Goal: Find specific page/section: Locate item on page

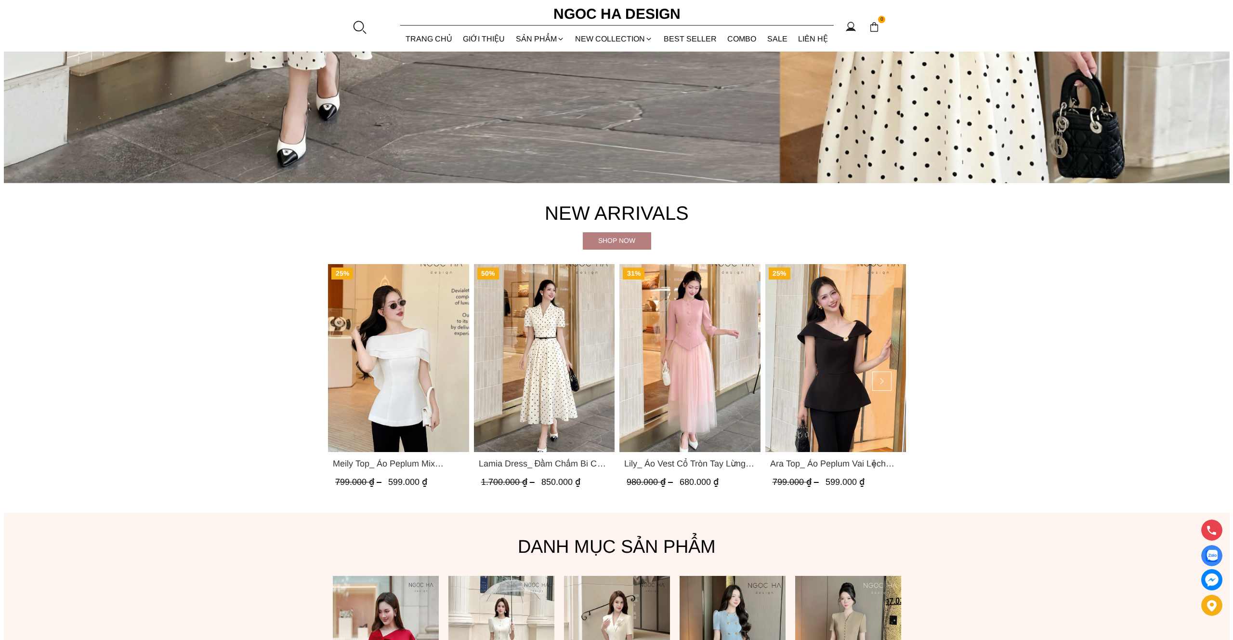
scroll to position [516, 0]
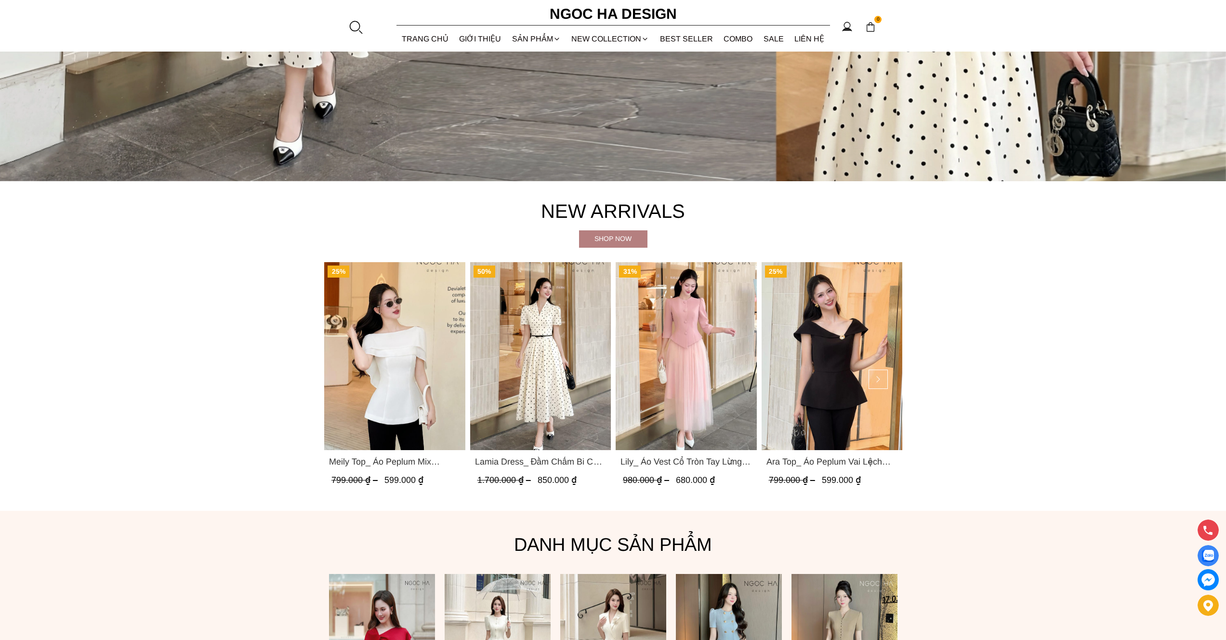
click at [353, 25] on div at bounding box center [355, 27] width 14 height 14
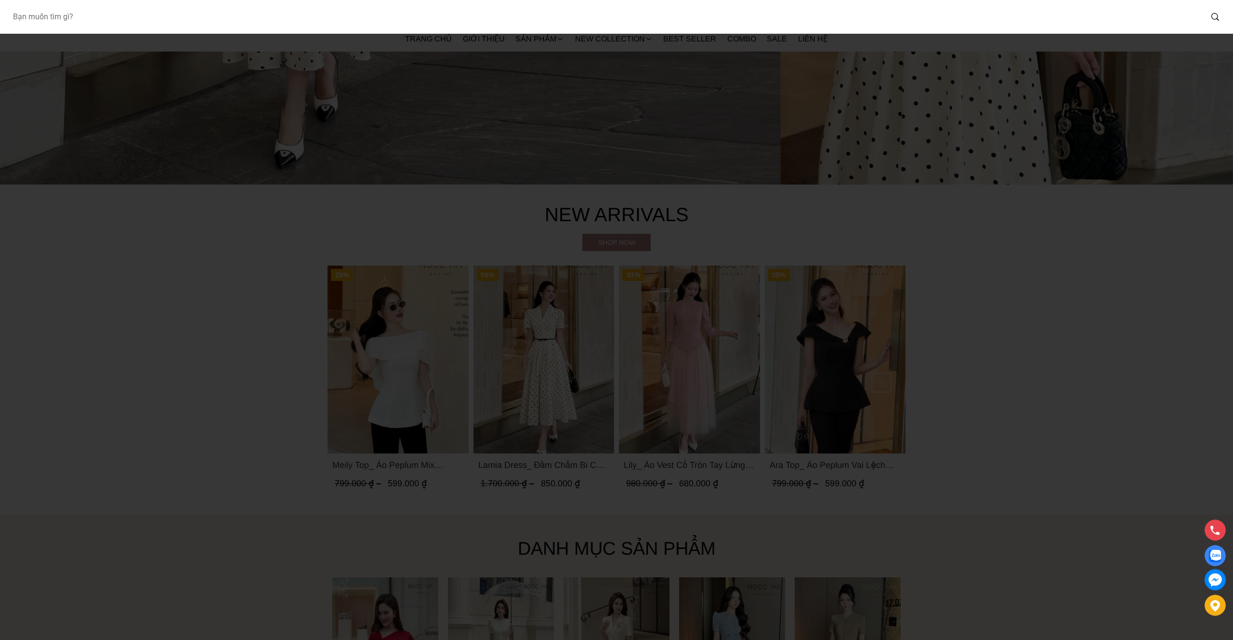
click at [608, 16] on input "Input search Bạn muốn tìm gì?" at bounding box center [604, 17] width 1198 height 22
paste input "TP4273L"
type input "TP4273"
